Goal: Information Seeking & Learning: Learn about a topic

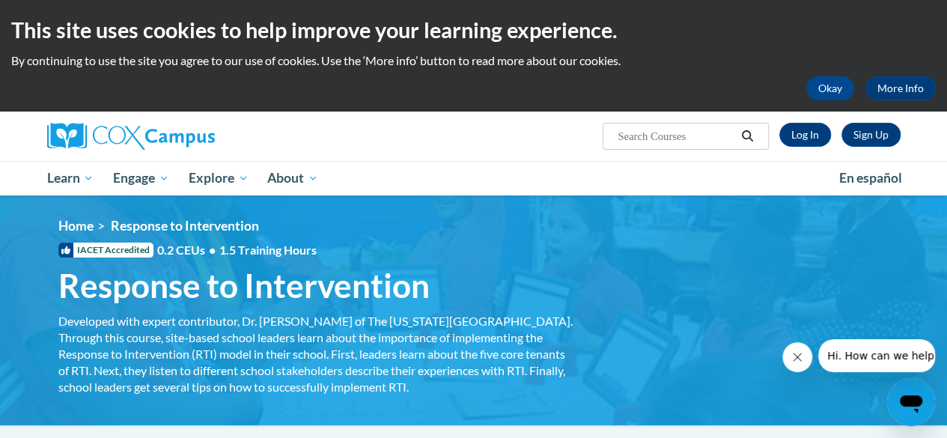
scroll to position [28, 0]
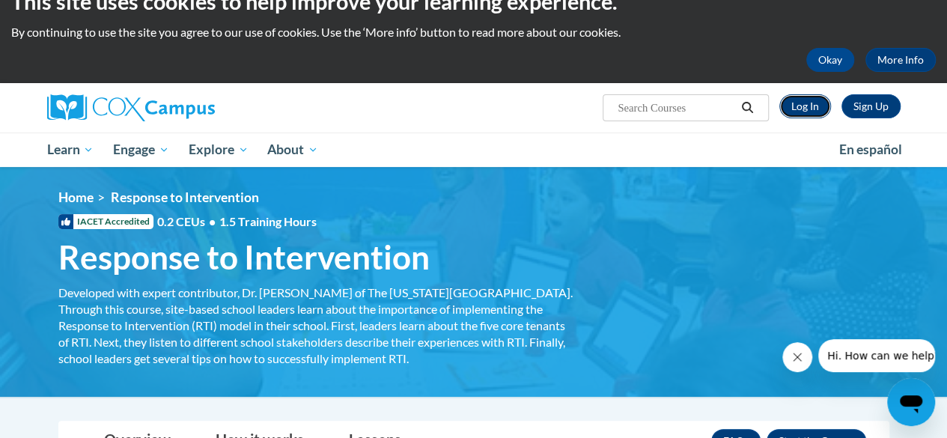
click at [811, 102] on link "Log In" at bounding box center [805, 106] width 52 height 24
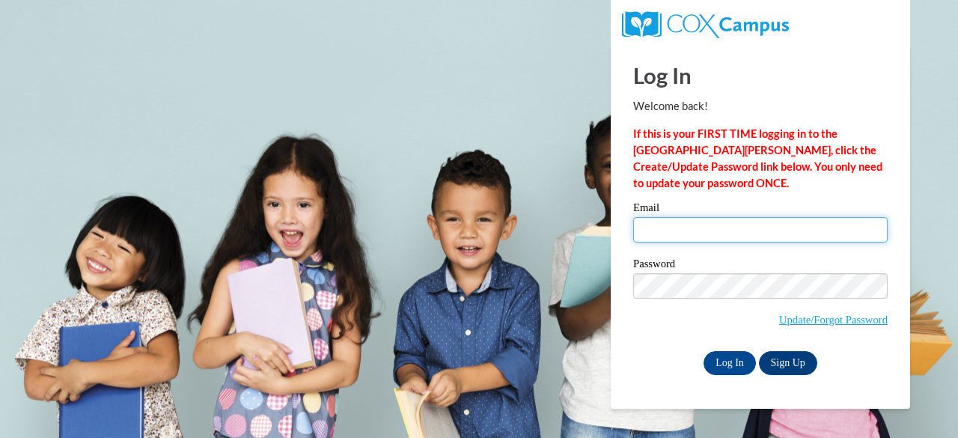
click at [674, 225] on input "Email" at bounding box center [760, 229] width 255 height 25
type input "secorb3477@ung.edu"
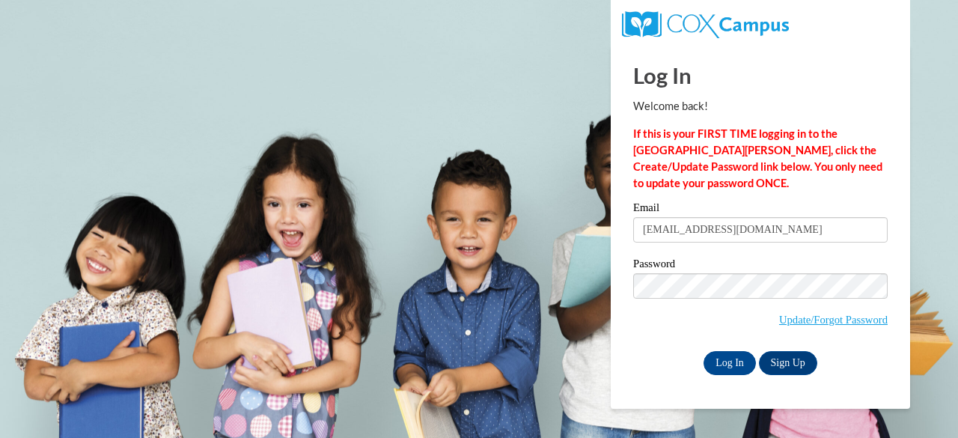
click at [710, 299] on span "Update/Forgot Password" at bounding box center [760, 304] width 255 height 62
click at [730, 366] on input "Log In" at bounding box center [730, 363] width 52 height 24
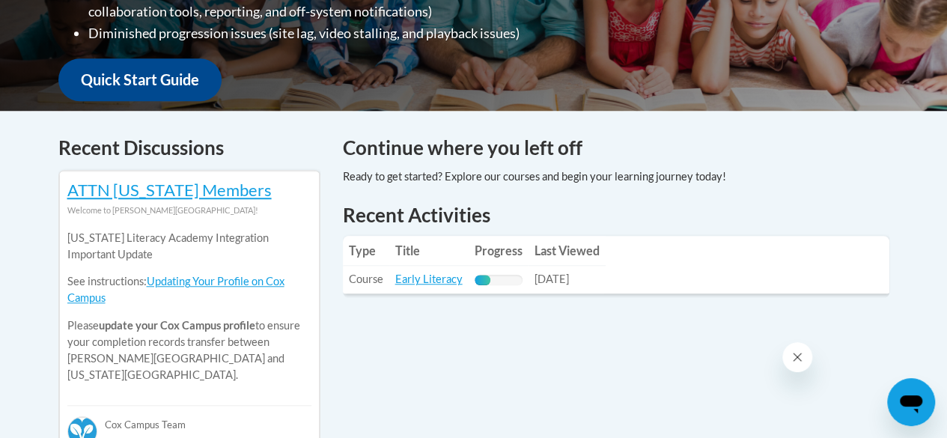
scroll to position [555, 0]
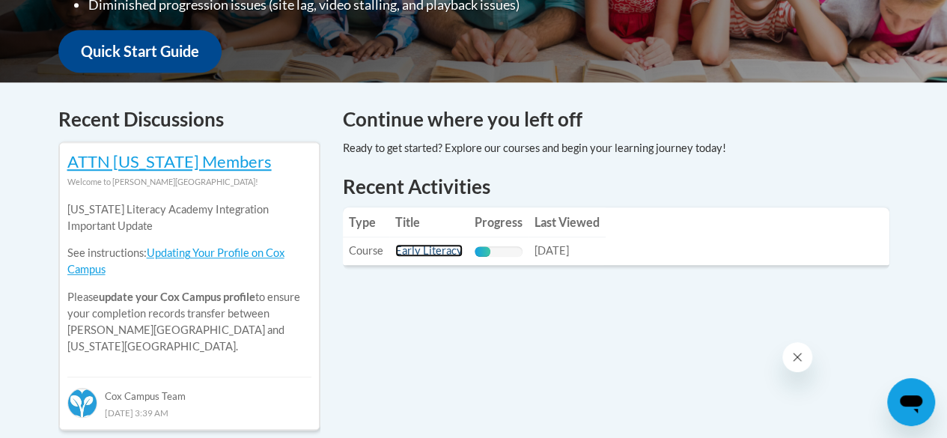
click at [436, 249] on link "Early Literacy" at bounding box center [428, 250] width 67 height 13
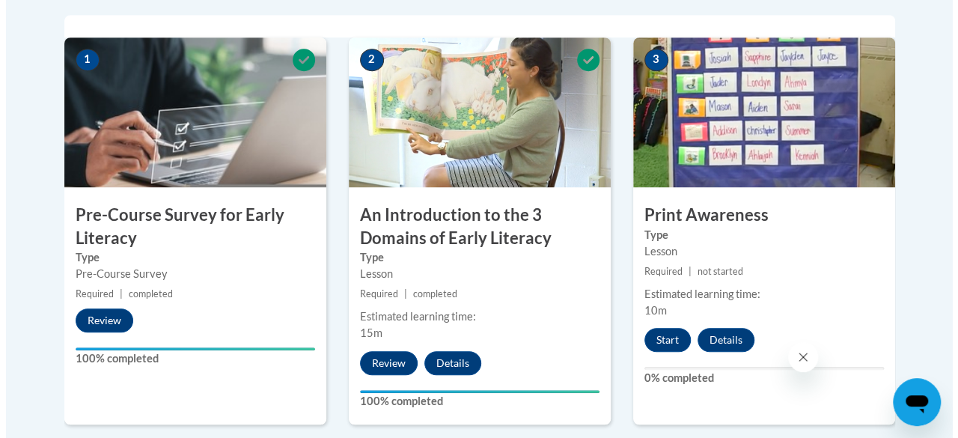
scroll to position [492, 0]
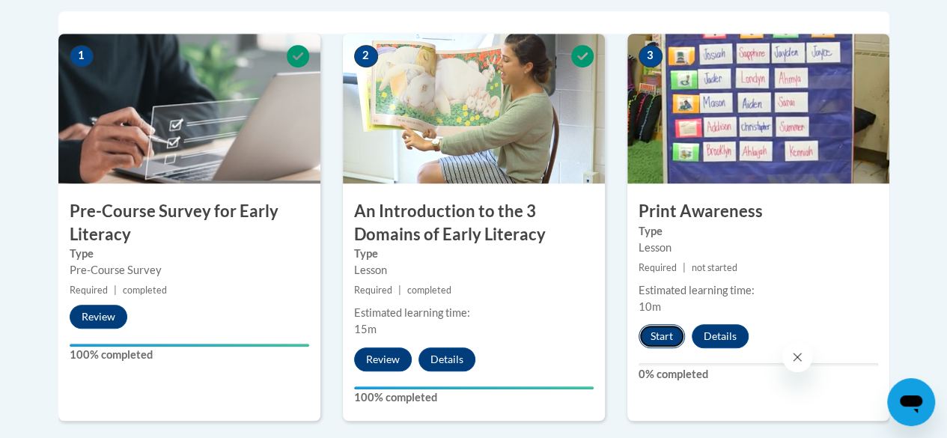
click at [666, 332] on button "Start" at bounding box center [662, 336] width 46 height 24
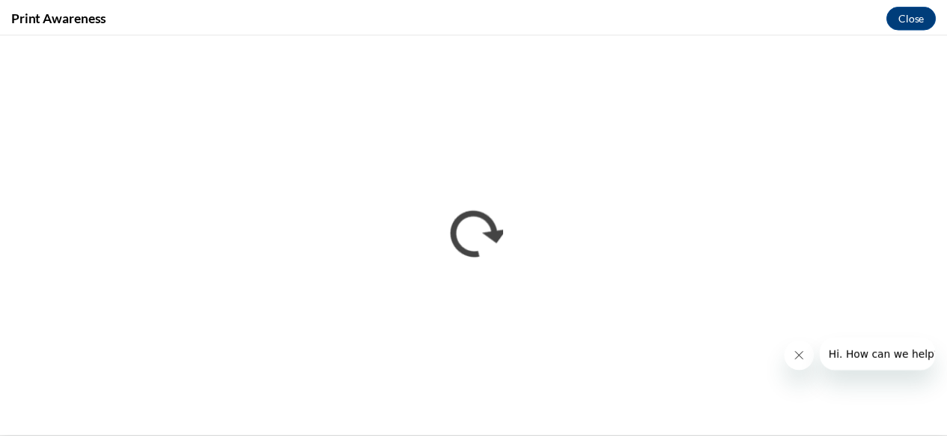
scroll to position [0, 0]
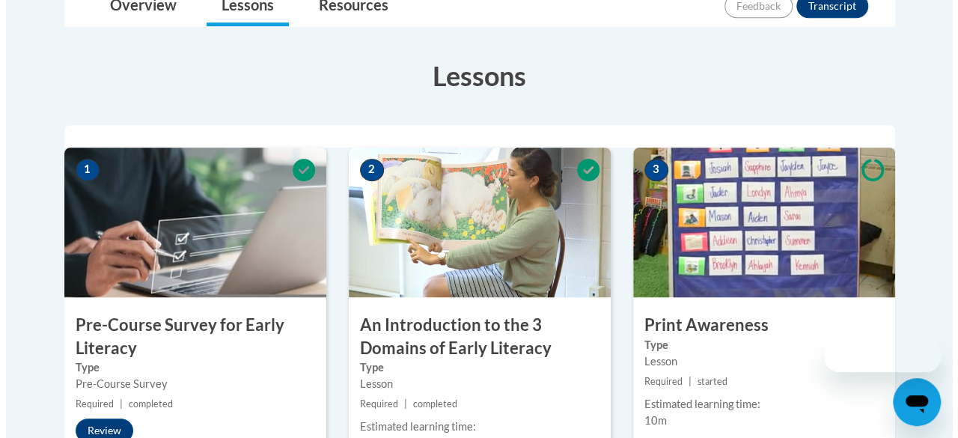
scroll to position [436, 0]
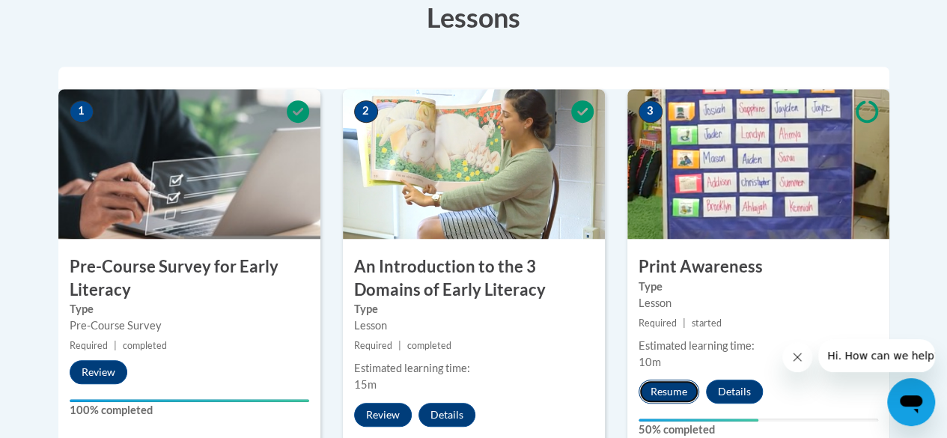
click at [678, 399] on button "Resume" at bounding box center [669, 392] width 61 height 24
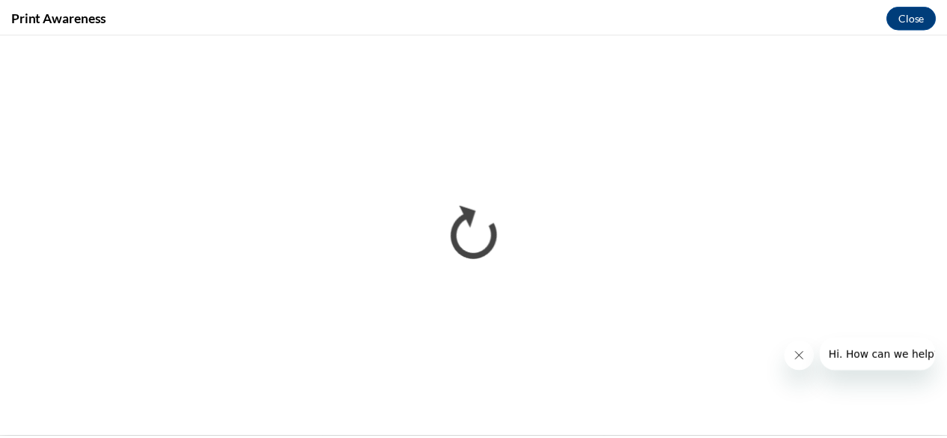
scroll to position [0, 0]
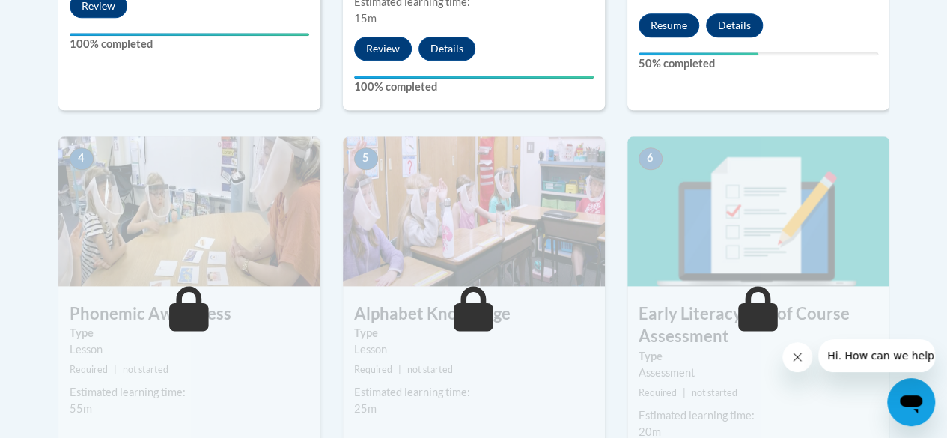
scroll to position [802, 0]
